Goal: Task Accomplishment & Management: Manage account settings

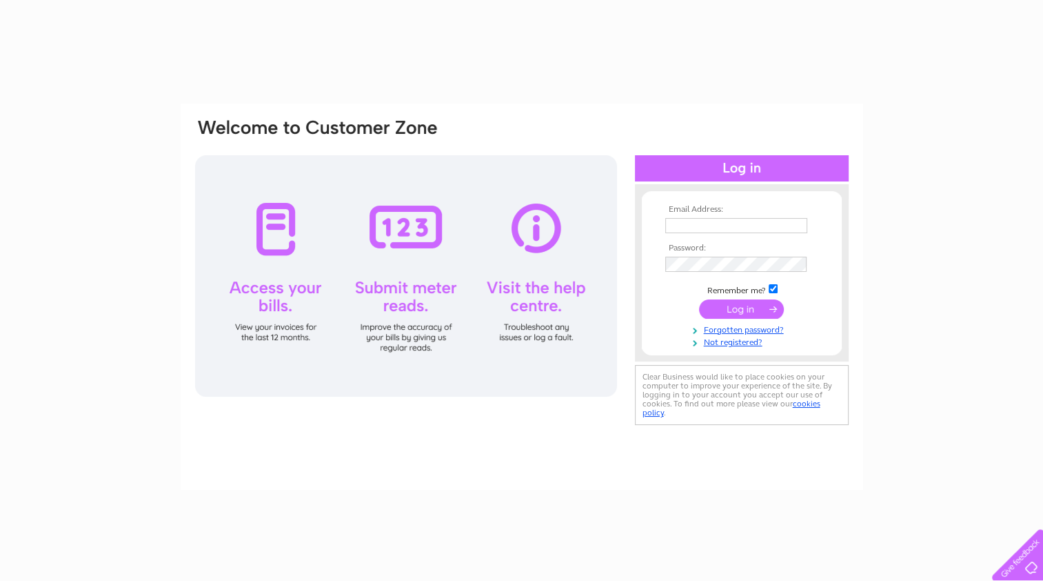
type input "[EMAIL_ADDRESS][DOMAIN_NAME]"
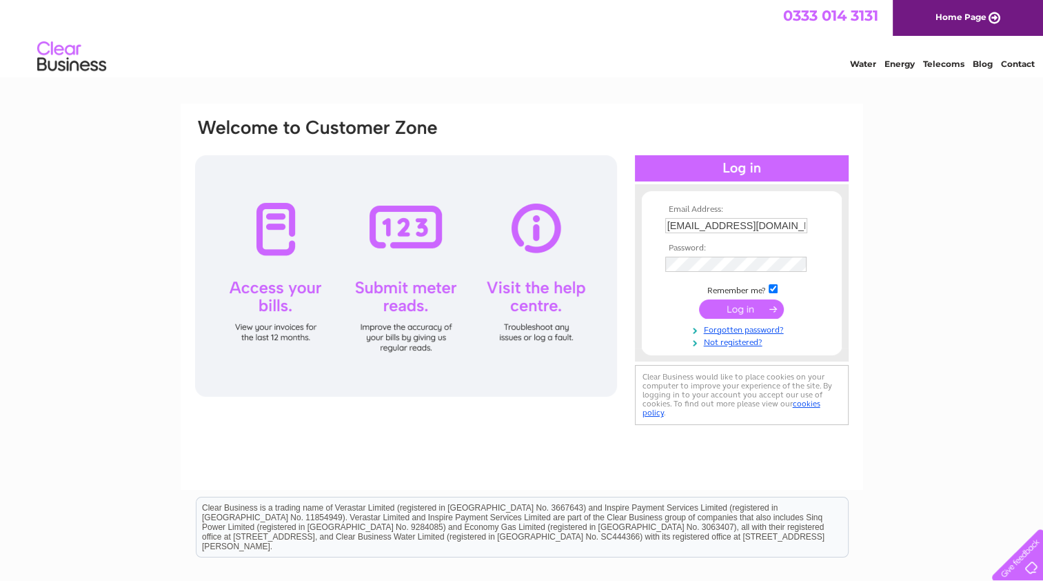
drag, startPoint x: 0, startPoint y: 0, endPoint x: 745, endPoint y: 308, distance: 806.0
click at [749, 308] on input "submit" at bounding box center [741, 308] width 85 height 19
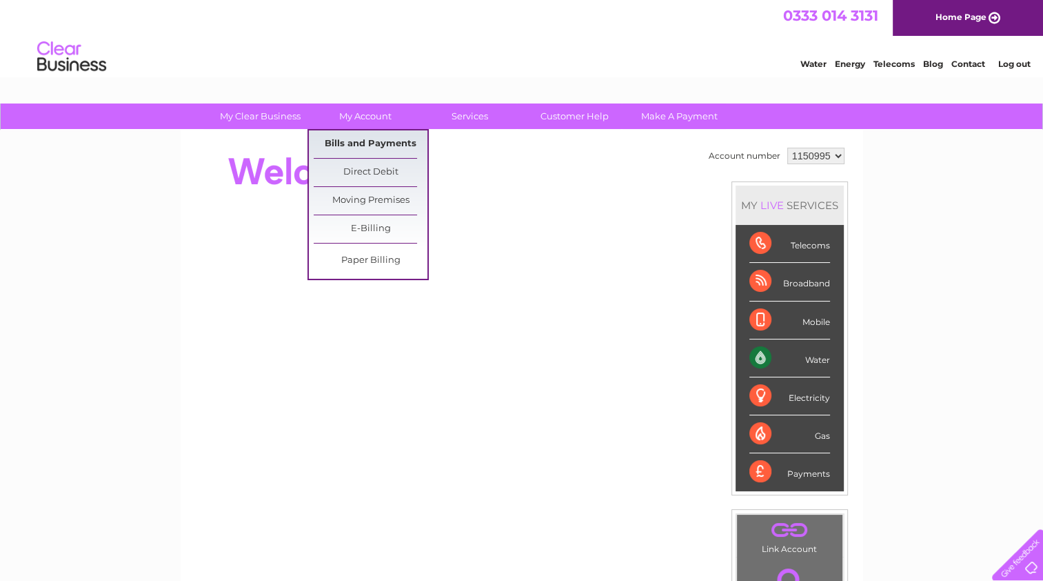
click at [361, 141] on link "Bills and Payments" at bounding box center [371, 144] width 114 height 28
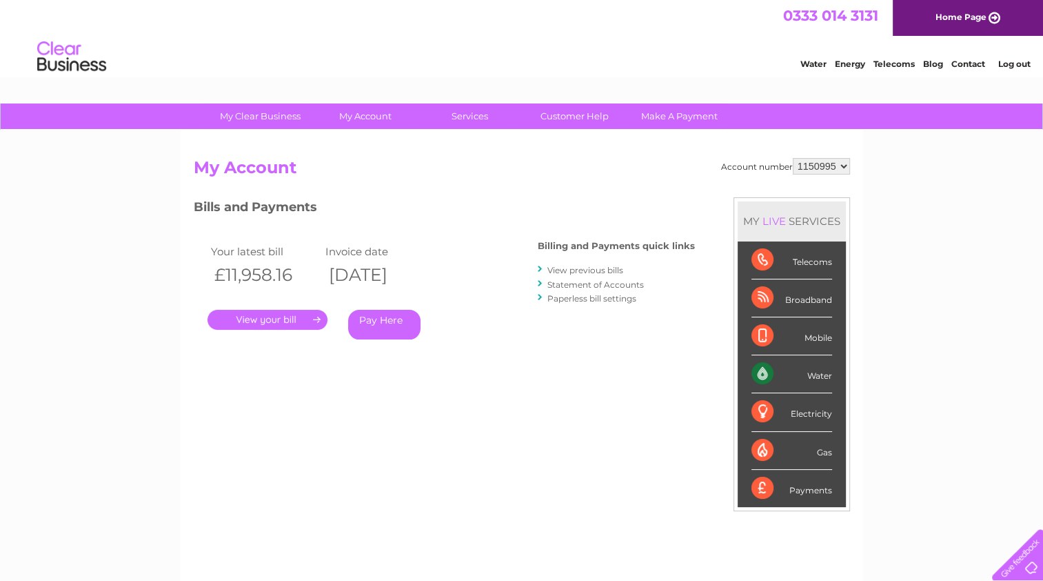
click at [312, 316] on link "." at bounding box center [268, 320] width 120 height 20
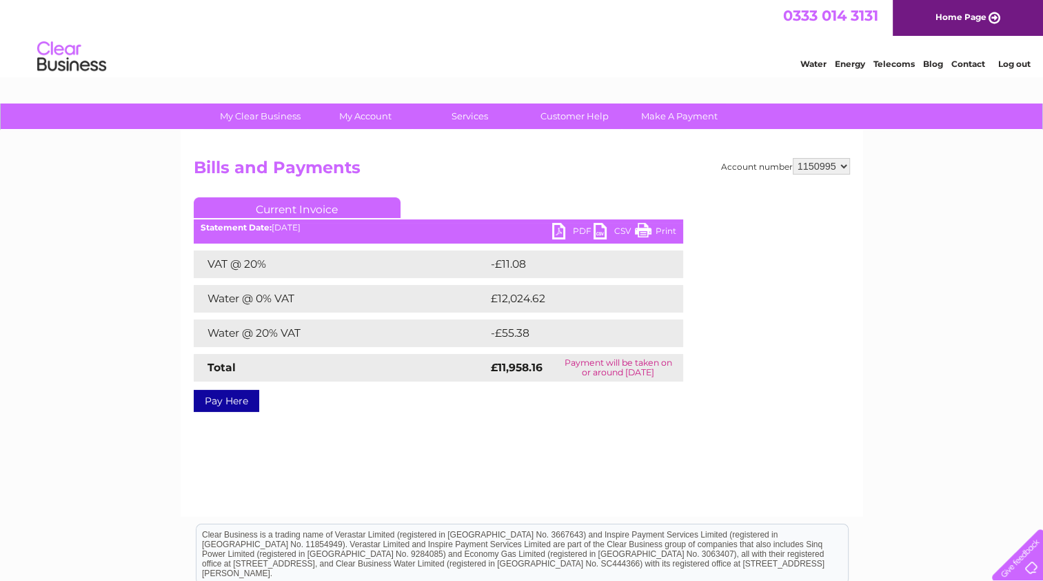
click at [560, 232] on link "PDF" at bounding box center [572, 233] width 41 height 20
